Goal: Information Seeking & Learning: Learn about a topic

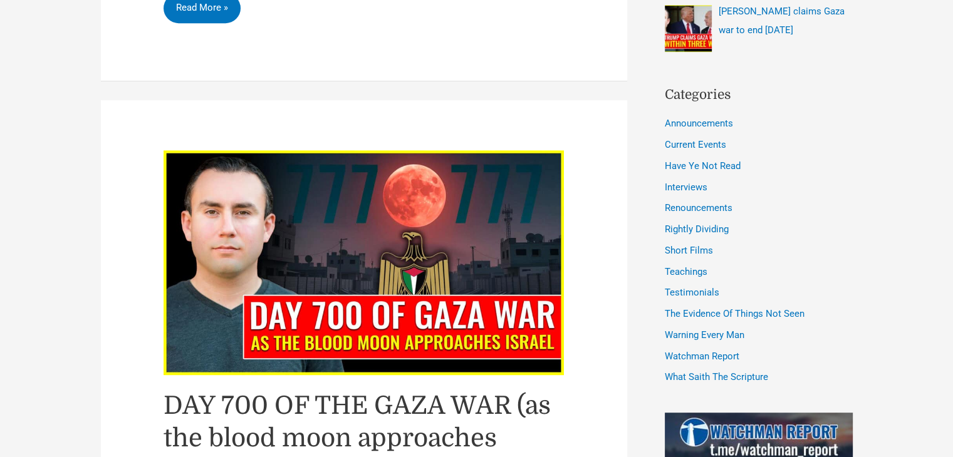
scroll to position [353, 0]
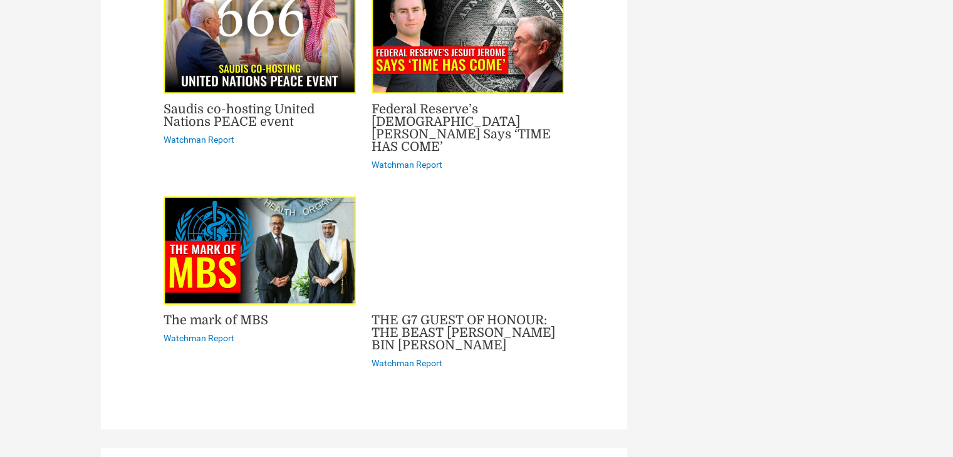
scroll to position [3091, 0]
